Goal: Transaction & Acquisition: Purchase product/service

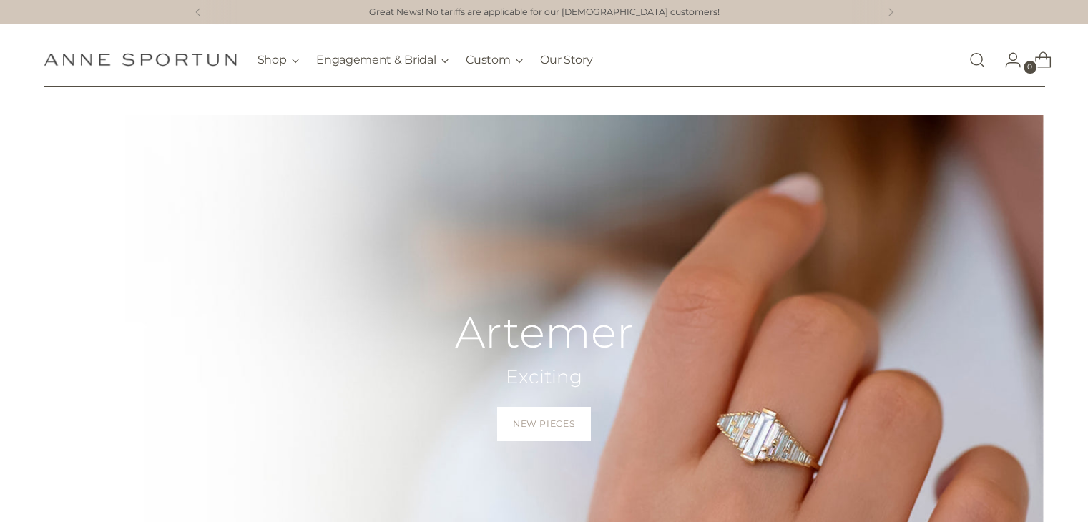
click at [977, 59] on link "Open search modal" at bounding box center [977, 60] width 29 height 29
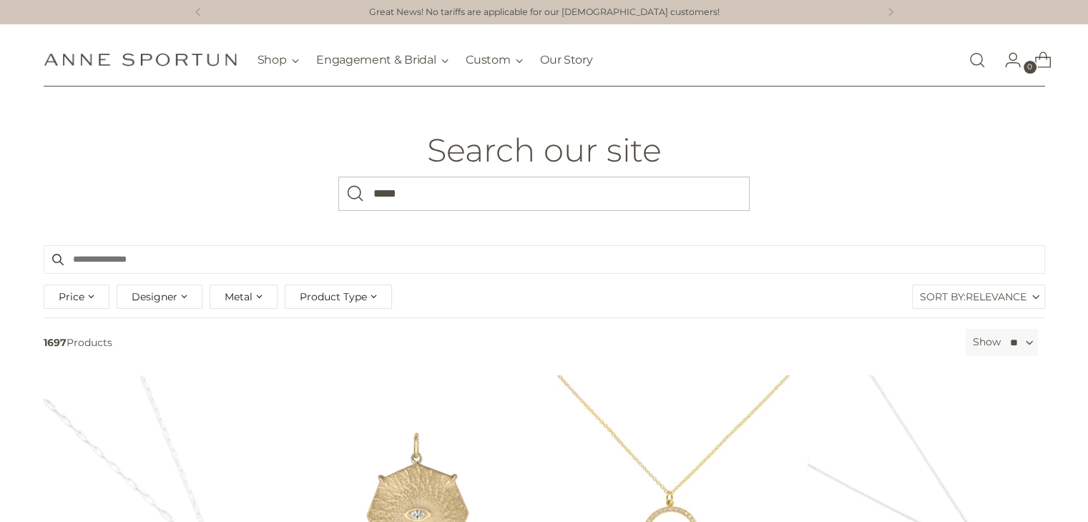
type input "*****"
click at [338, 177] on button "Search" at bounding box center [355, 194] width 34 height 34
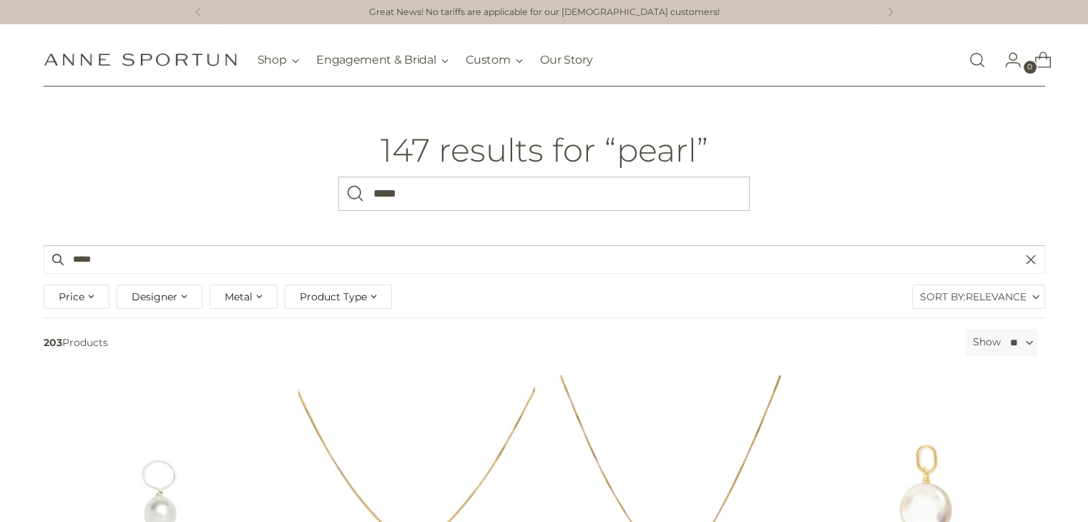
click at [160, 302] on span "Designer" at bounding box center [155, 297] width 46 height 16
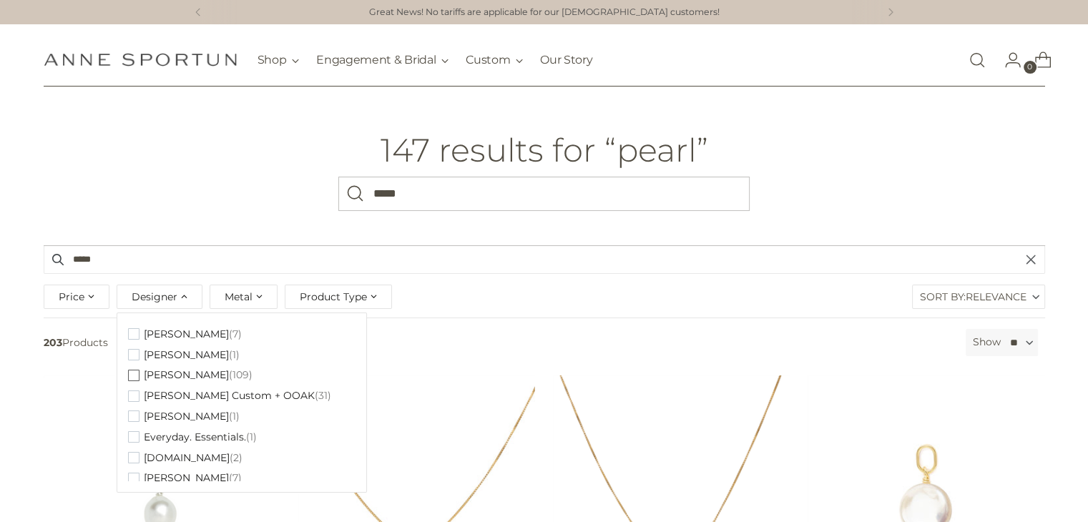
click at [132, 376] on span "button" at bounding box center [133, 375] width 11 height 11
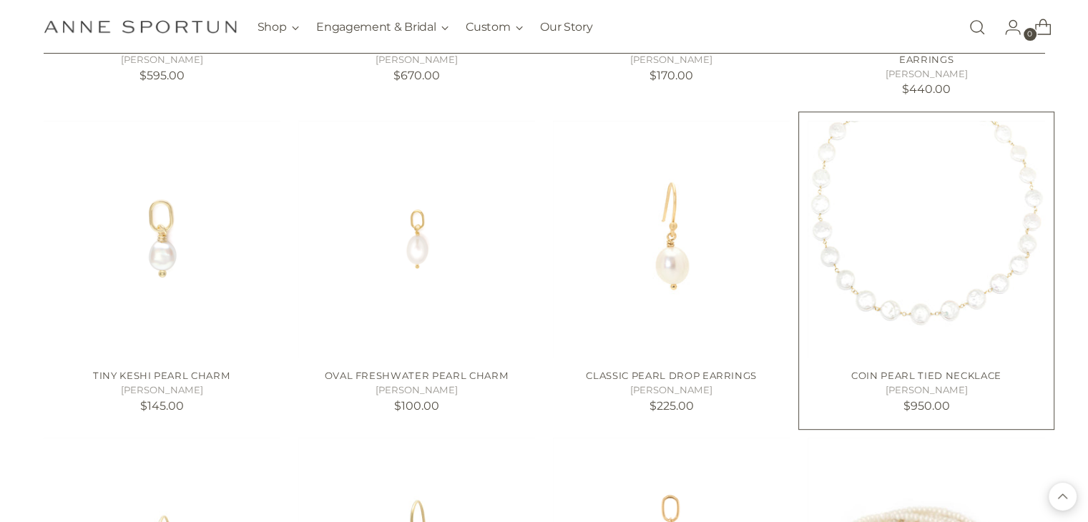
scroll to position [644, 0]
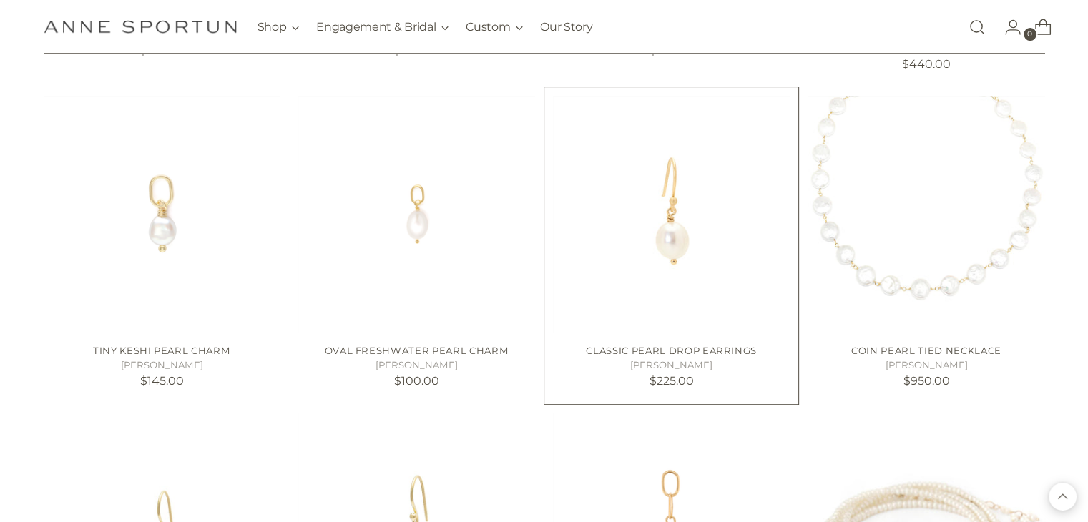
click at [0, 0] on img "Classic Pearl Drop Earrings" at bounding box center [0, 0] width 0 height 0
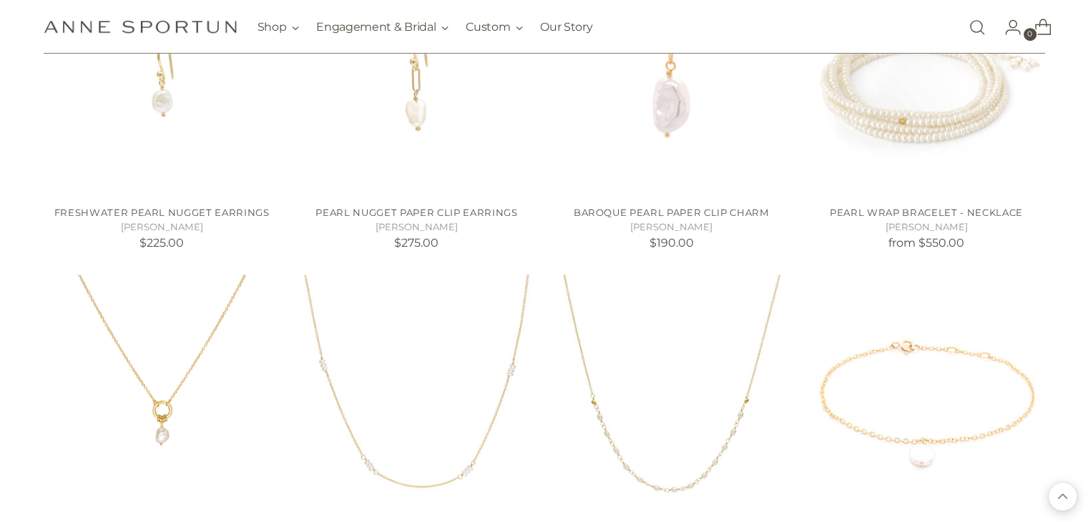
scroll to position [1145, 0]
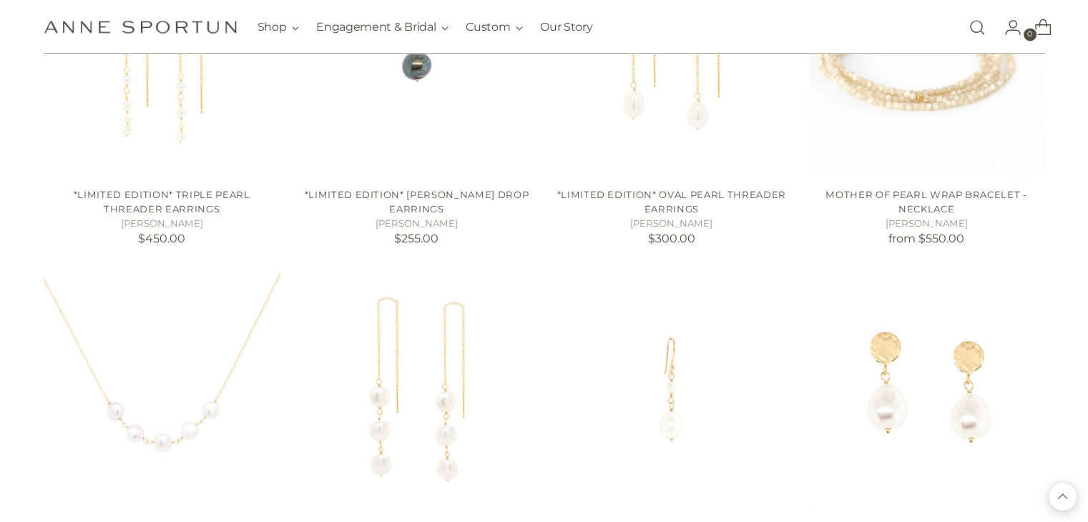
scroll to position [2433, 0]
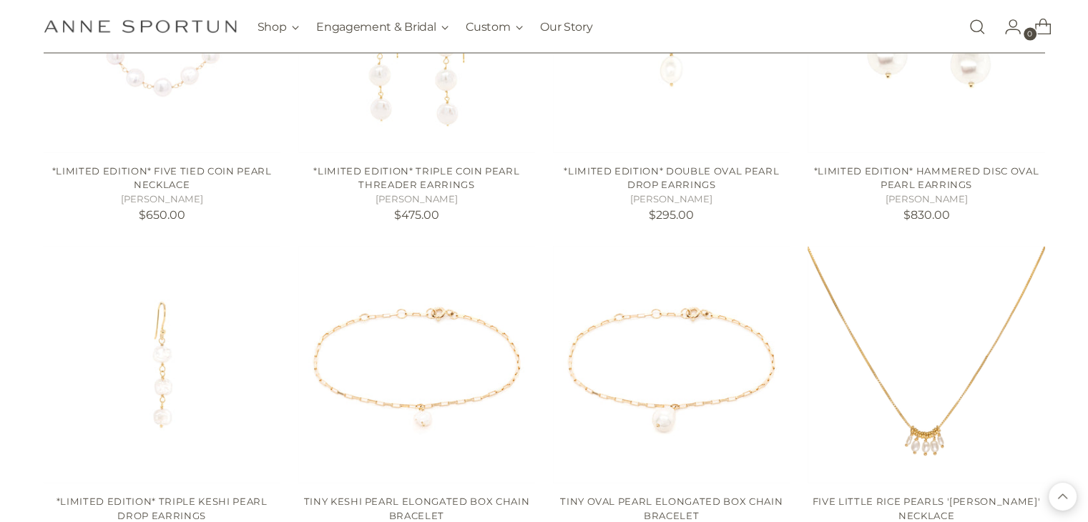
scroll to position [2791, 0]
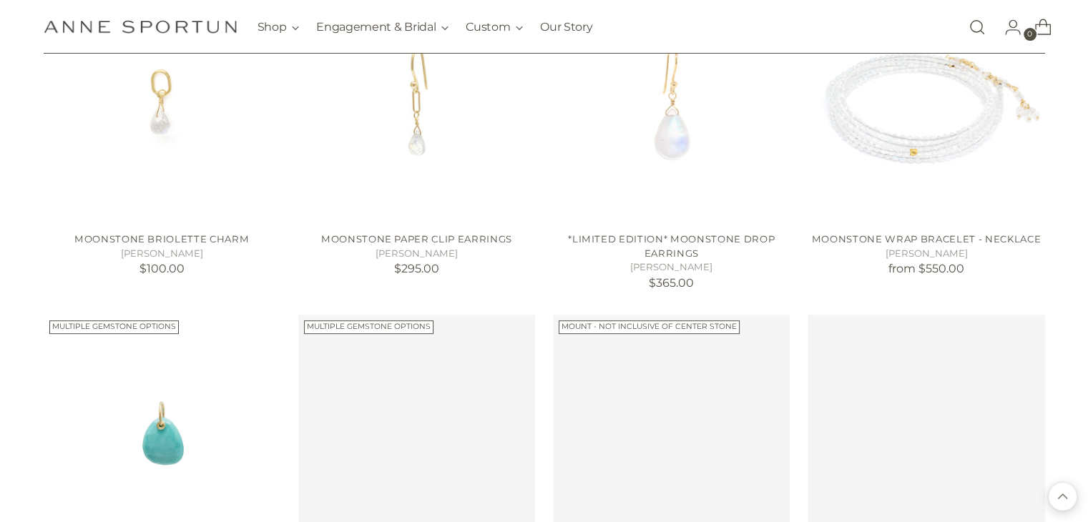
scroll to position [5868, 0]
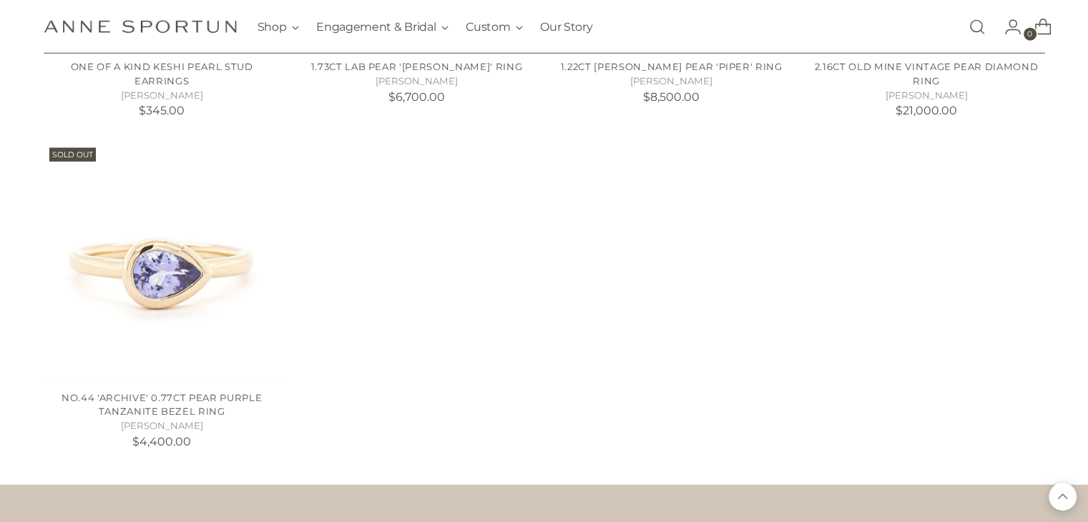
scroll to position [9293, 0]
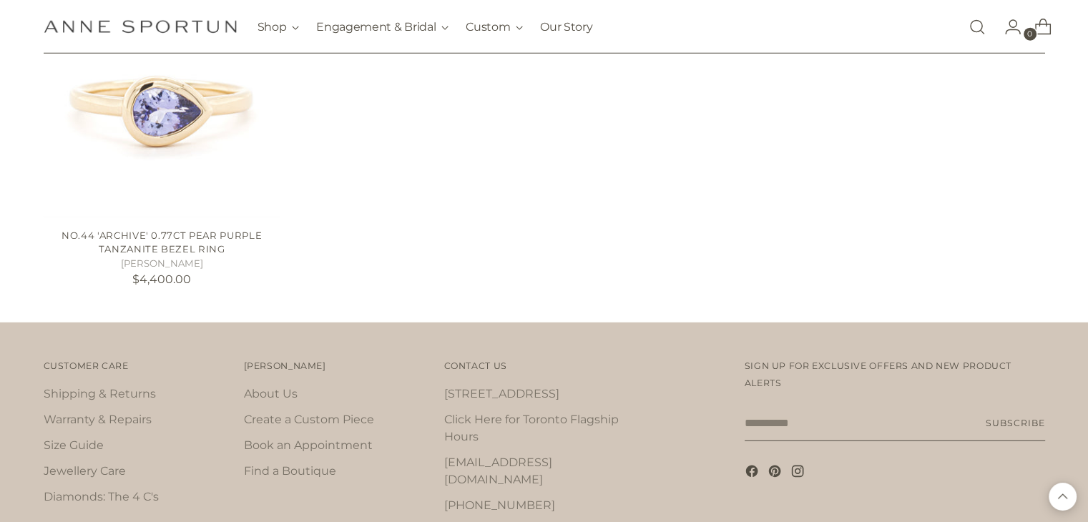
click at [919, 361] on span "Sign up for exclusive offers and new product alerts" at bounding box center [878, 375] width 267 height 28
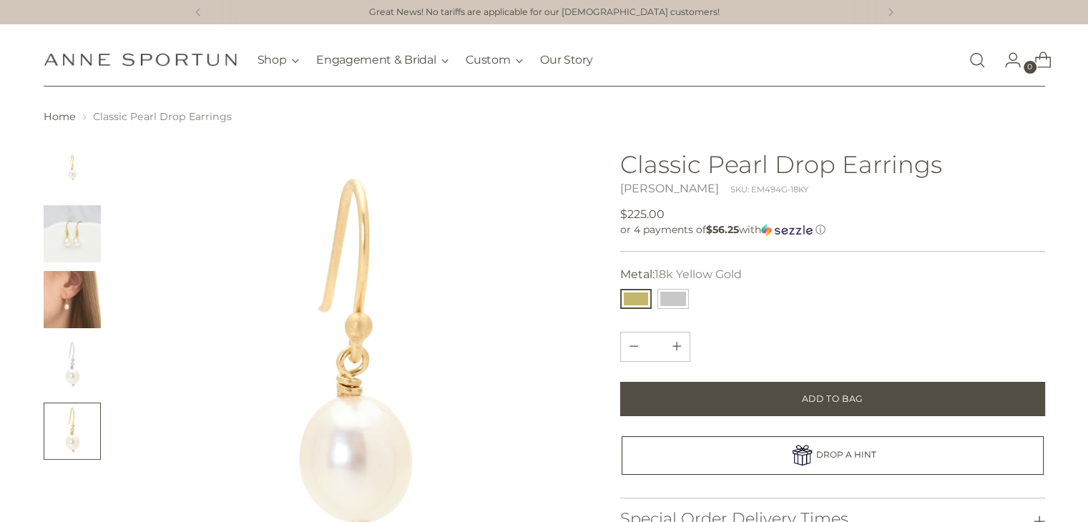
click at [82, 256] on img "Change image to image 2" at bounding box center [72, 233] width 57 height 57
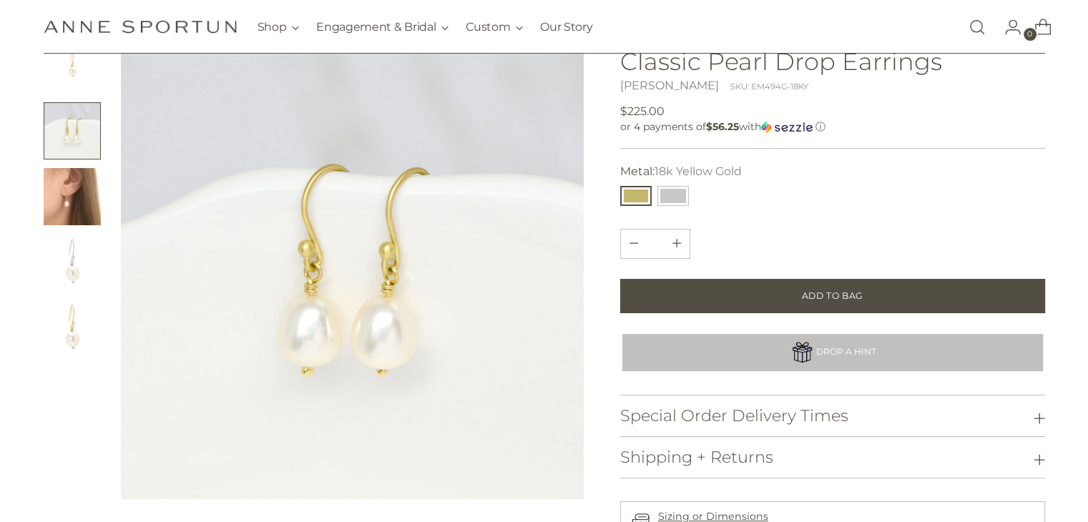
scroll to position [143, 0]
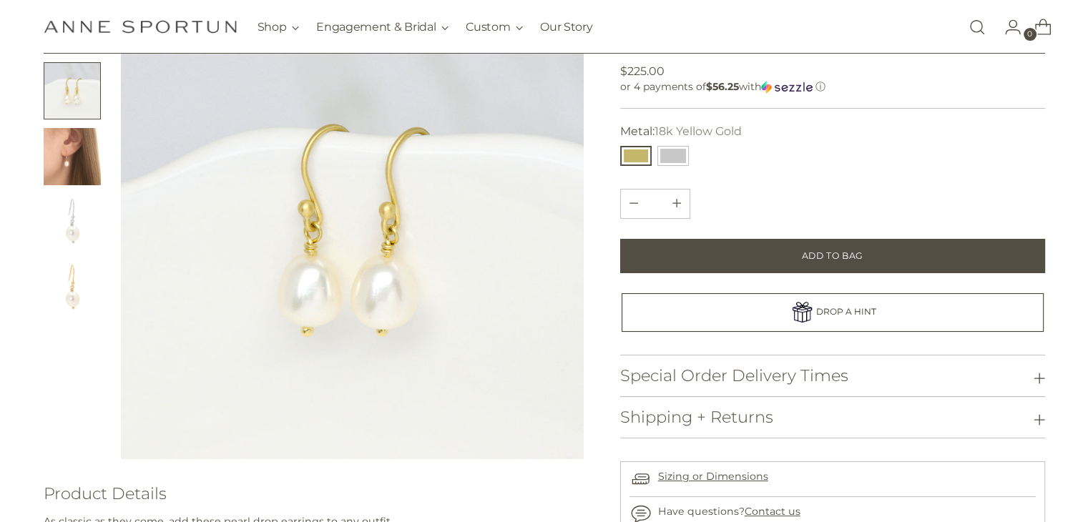
click at [71, 144] on img "Change image to image 3" at bounding box center [72, 156] width 57 height 57
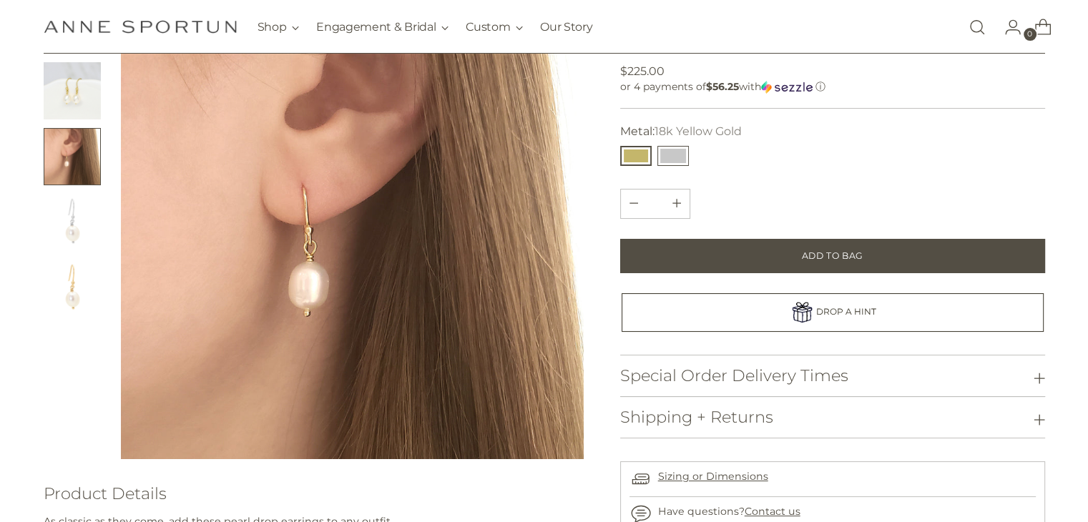
click at [684, 147] on button "14k White Gold" at bounding box center [673, 156] width 31 height 20
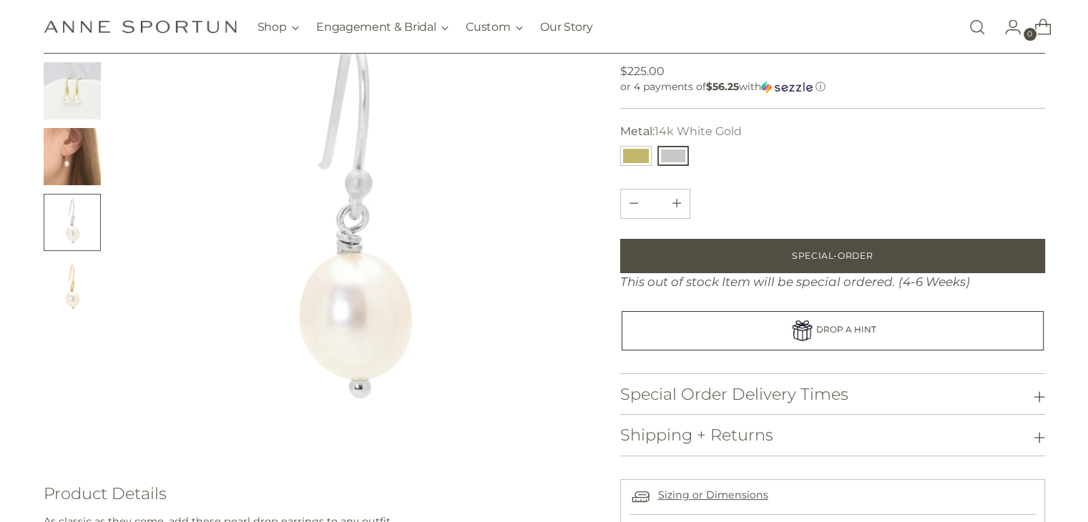
click at [70, 104] on img "Change image to image 2" at bounding box center [72, 90] width 57 height 57
